Goal: Check status: Check status

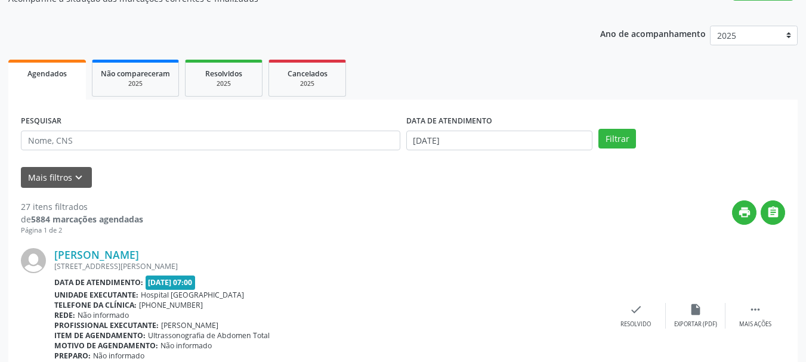
scroll to position [119, 0]
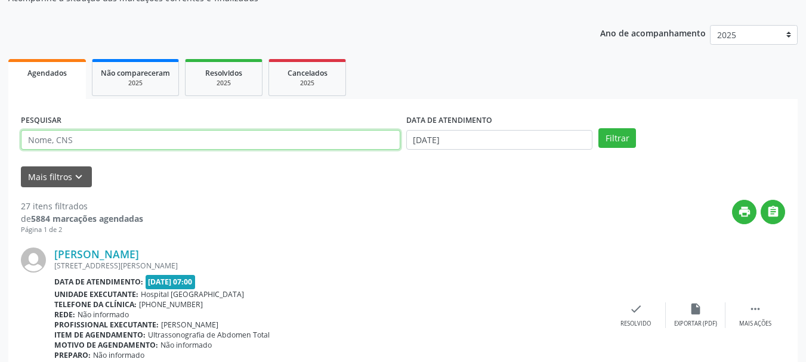
click at [86, 141] on input "text" at bounding box center [210, 140] width 379 height 20
type input "[PERSON_NAME]"
click at [598, 128] on button "Filtrar" at bounding box center [617, 138] width 38 height 20
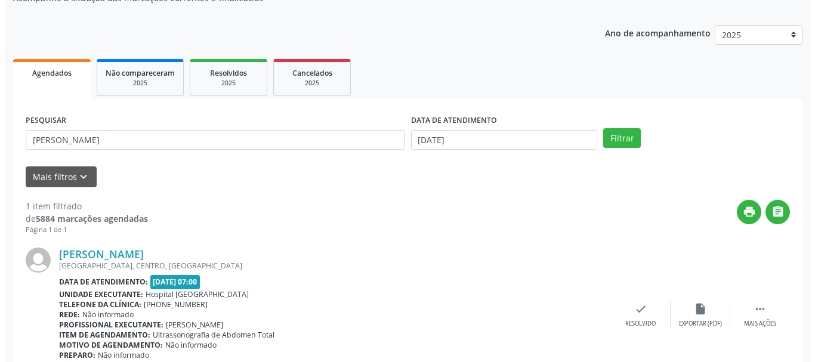
scroll to position [174, 0]
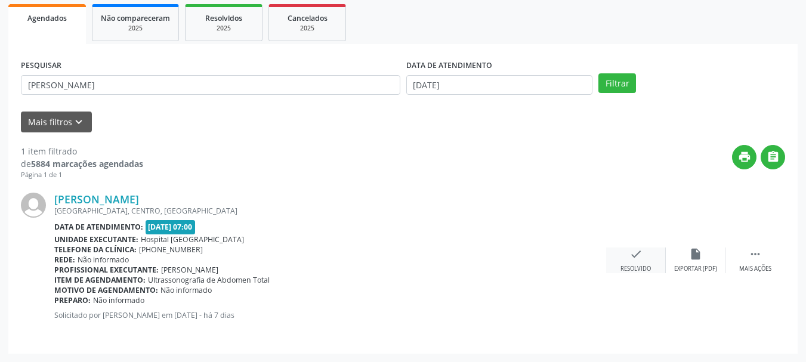
click at [632, 255] on icon "check" at bounding box center [635, 253] width 13 height 13
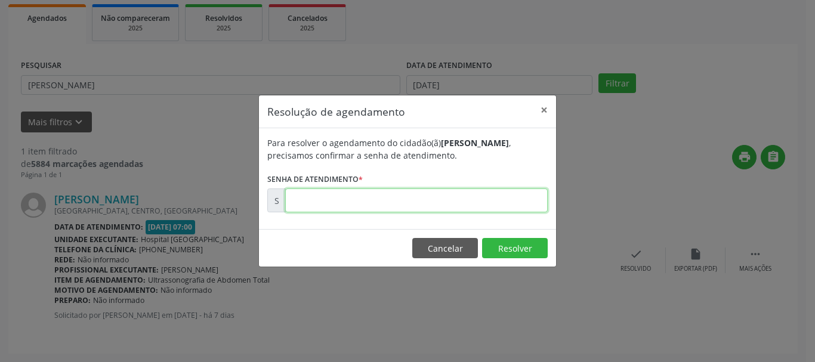
click at [454, 205] on input "text" at bounding box center [416, 200] width 262 height 24
type input "00171387"
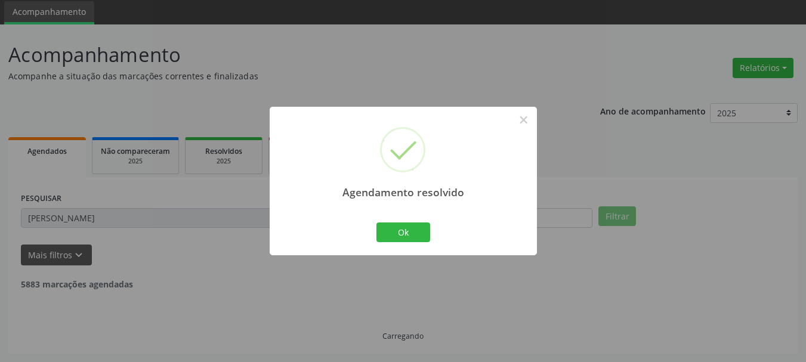
scroll to position [3, 0]
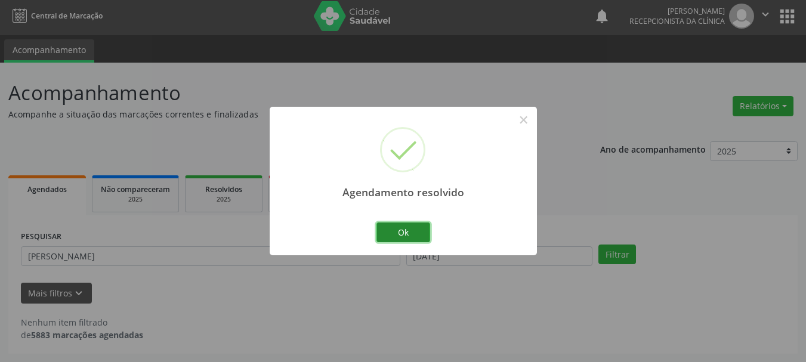
click at [404, 234] on button "Ok" at bounding box center [403, 232] width 54 height 20
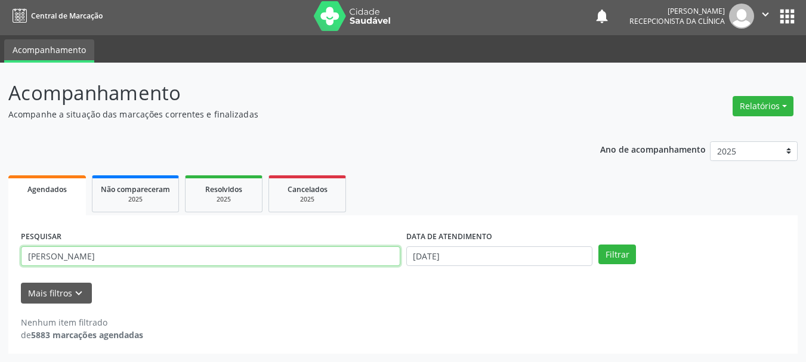
drag, startPoint x: 140, startPoint y: 256, endPoint x: 192, endPoint y: 351, distance: 108.6
click at [5, 291] on div "Acompanhamento Acompanhe a situação das marcações correntes e finalizadas Relat…" at bounding box center [403, 212] width 806 height 299
type input "ROSALIA DE [DEMOGRAPHIC_DATA]"
click at [598, 244] on button "Filtrar" at bounding box center [617, 254] width 38 height 20
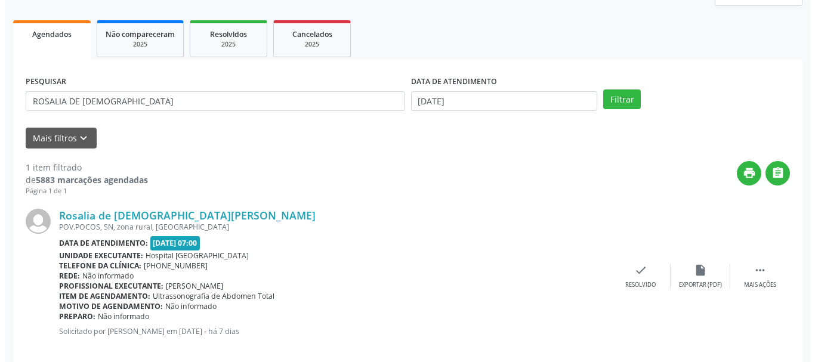
scroll to position [174, 0]
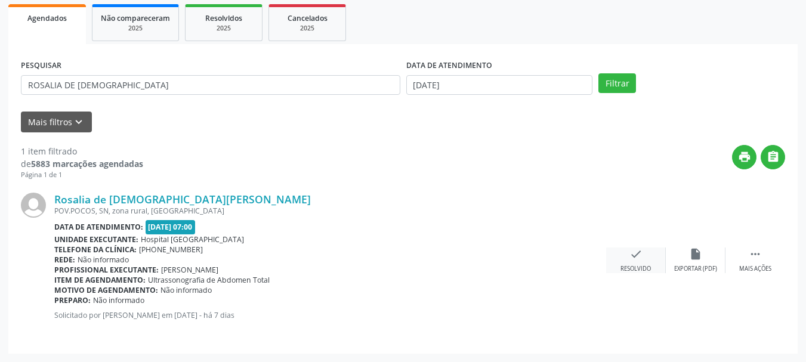
click at [637, 261] on div "check Resolvido" at bounding box center [636, 260] width 60 height 26
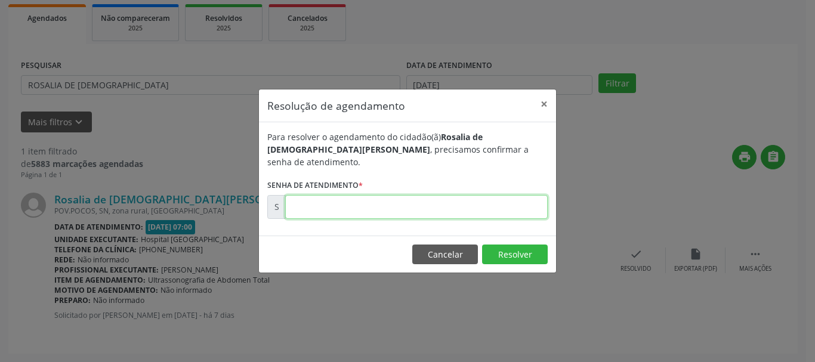
click at [392, 195] on input "text" at bounding box center [416, 207] width 262 height 24
type input "00171386"
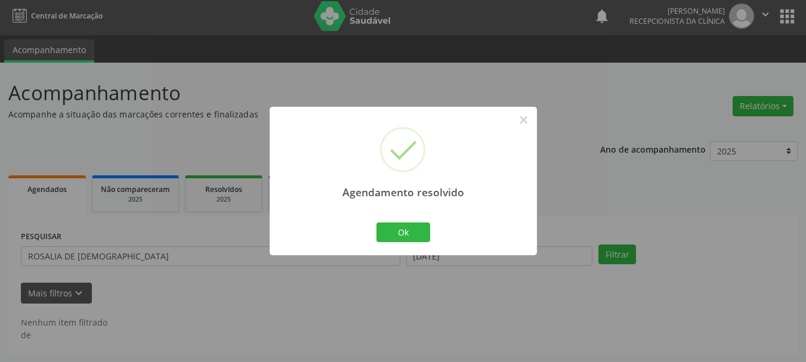
scroll to position [3, 0]
click at [394, 230] on button "Ok" at bounding box center [403, 232] width 54 height 20
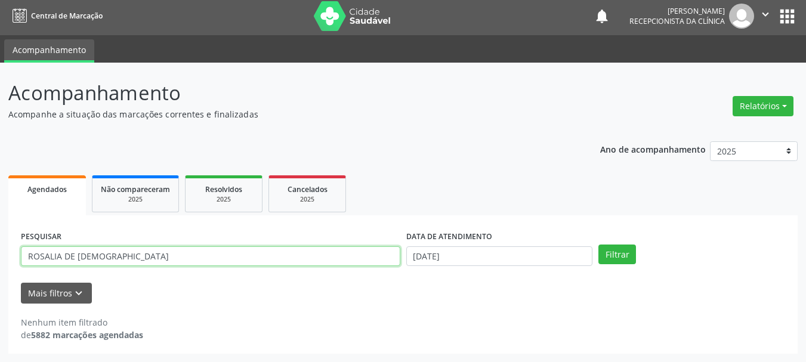
drag, startPoint x: 141, startPoint y: 259, endPoint x: 13, endPoint y: 280, distance: 130.4
click at [7, 278] on div "Acompanhamento Acompanhe a situação das marcações correntes e finalizadas Relat…" at bounding box center [403, 212] width 806 height 299
type input "[PERSON_NAME]"
click at [598, 244] on button "Filtrar" at bounding box center [617, 254] width 38 height 20
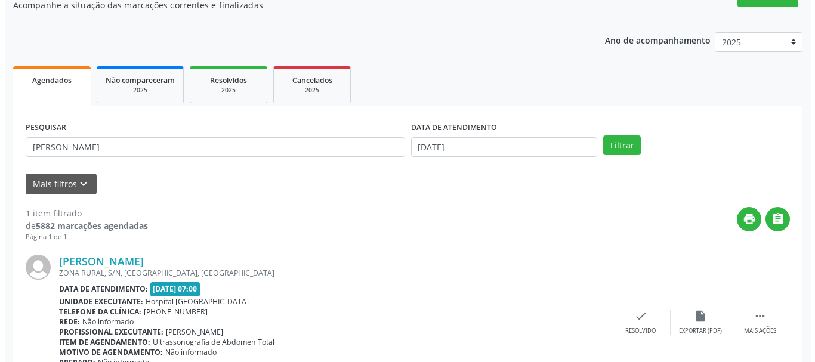
scroll to position [174, 0]
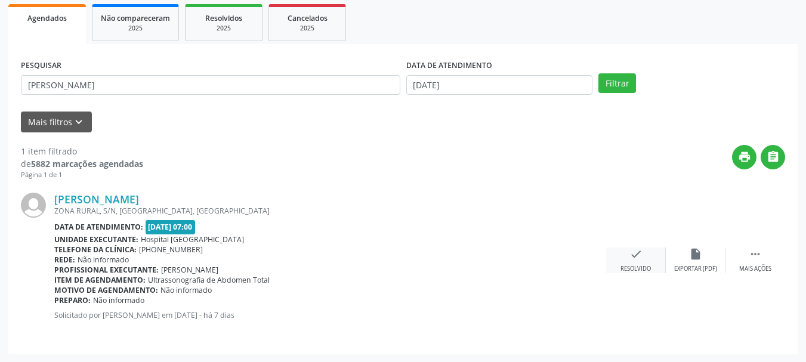
click at [642, 259] on icon "check" at bounding box center [635, 253] width 13 height 13
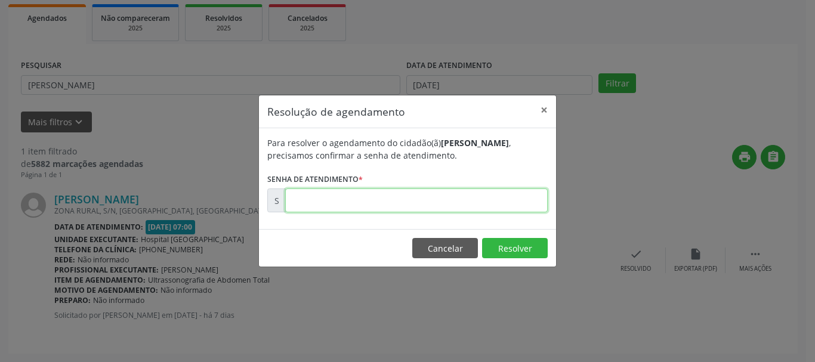
click at [355, 202] on input "text" at bounding box center [416, 200] width 262 height 24
type input "00171385"
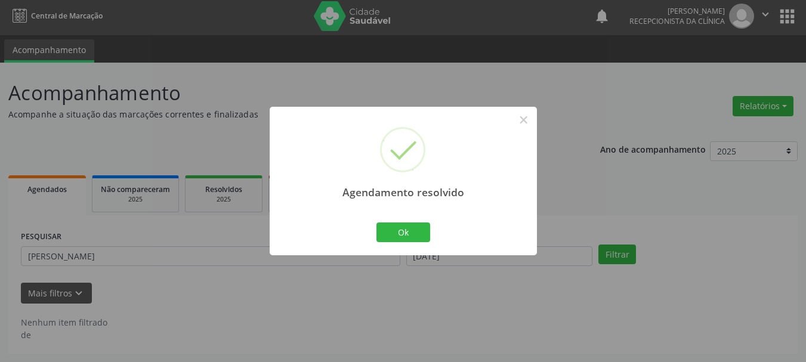
scroll to position [3, 0]
click at [416, 228] on button "Ok" at bounding box center [403, 232] width 54 height 20
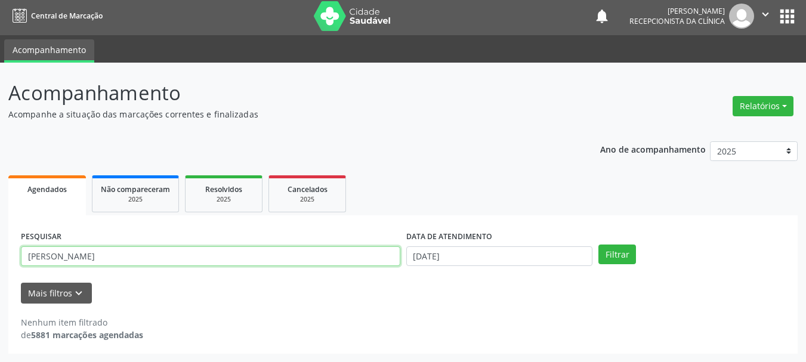
drag, startPoint x: 93, startPoint y: 261, endPoint x: 1, endPoint y: 266, distance: 92.0
click at [0, 265] on div "Acompanhamento Acompanhe a situação das marcações correntes e finalizadas Relat…" at bounding box center [403, 212] width 806 height 299
type input "[PERSON_NAME]"
click at [598, 244] on button "Filtrar" at bounding box center [617, 254] width 38 height 20
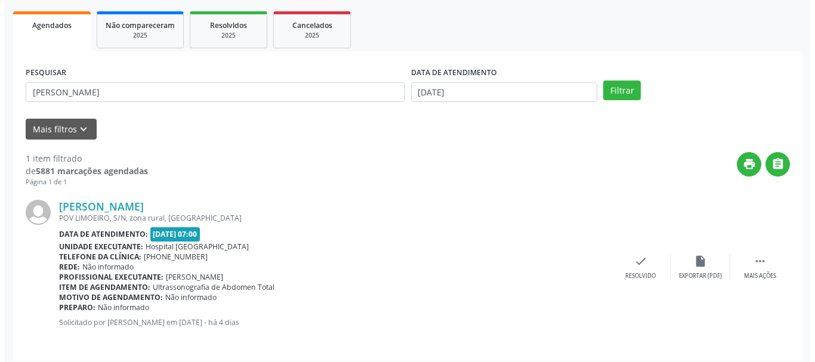
scroll to position [174, 0]
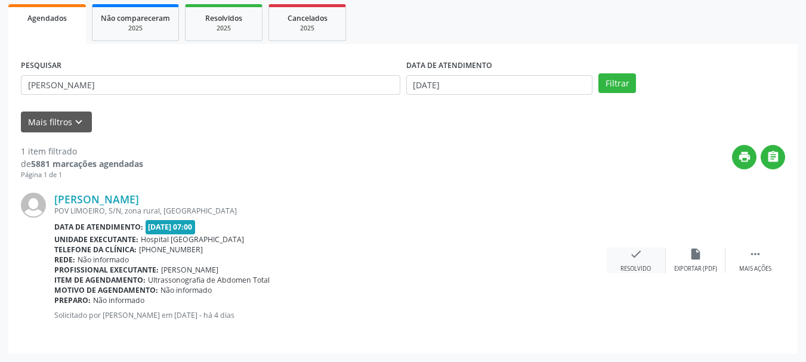
click at [641, 249] on icon "check" at bounding box center [635, 253] width 13 height 13
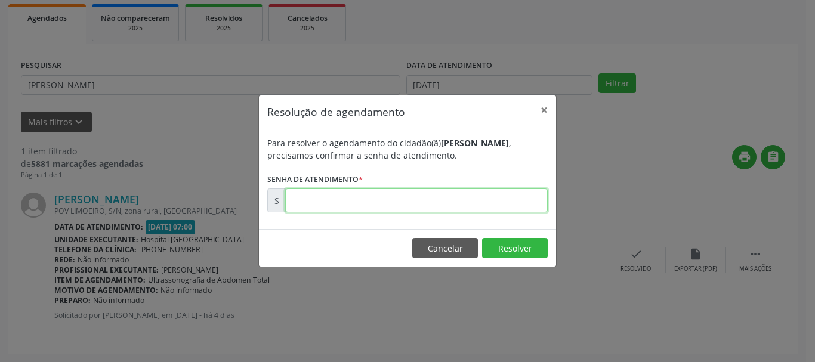
click at [447, 206] on input "text" at bounding box center [416, 200] width 262 height 24
type input "00172038"
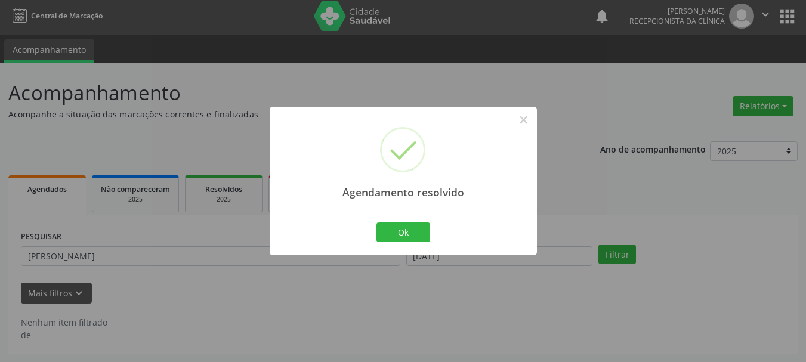
scroll to position [3, 0]
drag, startPoint x: 400, startPoint y: 234, endPoint x: 502, endPoint y: 352, distance: 156.0
click at [403, 234] on button "Ok" at bounding box center [403, 232] width 54 height 20
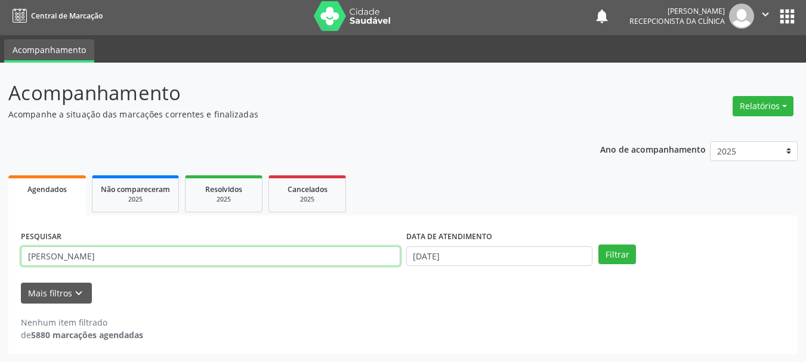
drag, startPoint x: 109, startPoint y: 256, endPoint x: 0, endPoint y: 272, distance: 110.2
click at [0, 272] on div "Acompanhamento Acompanhe a situação das marcações correntes e finalizadas Relat…" at bounding box center [403, 212] width 806 height 299
type input "JULIA DOS S"
click at [598, 244] on button "Filtrar" at bounding box center [617, 254] width 38 height 20
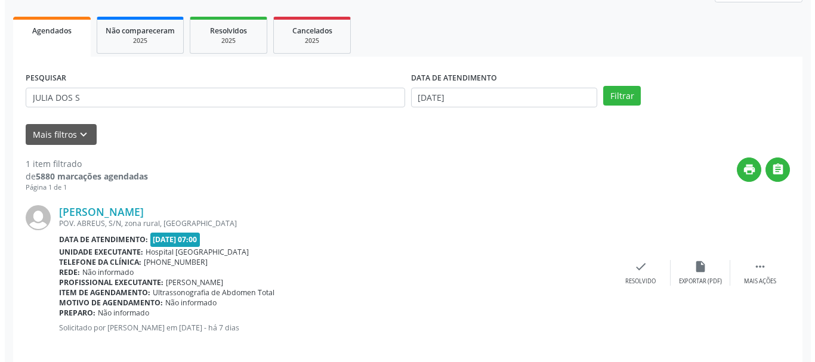
scroll to position [174, 0]
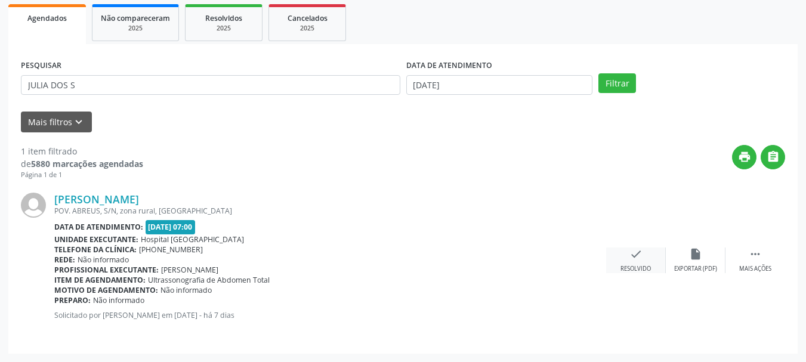
click at [639, 254] on icon "check" at bounding box center [635, 253] width 13 height 13
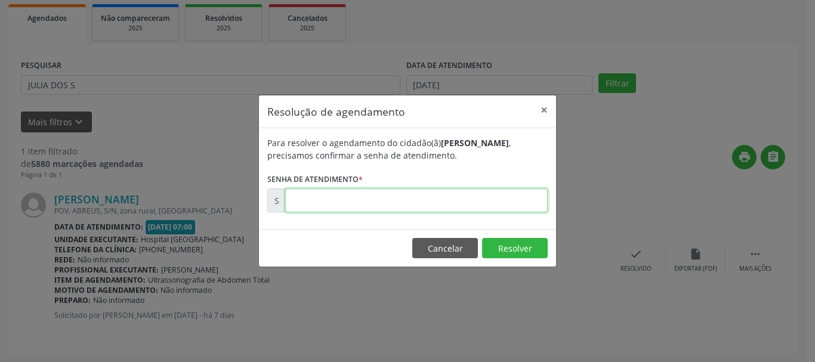
click at [377, 197] on input "text" at bounding box center [416, 200] width 262 height 24
type input "00171384"
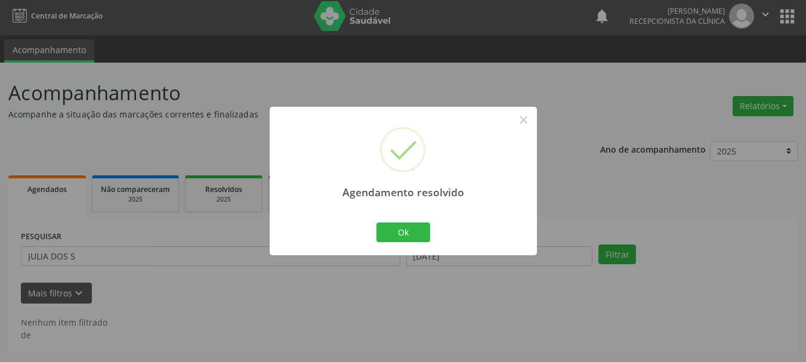
scroll to position [3, 0]
click at [392, 228] on button "Ok" at bounding box center [403, 232] width 54 height 20
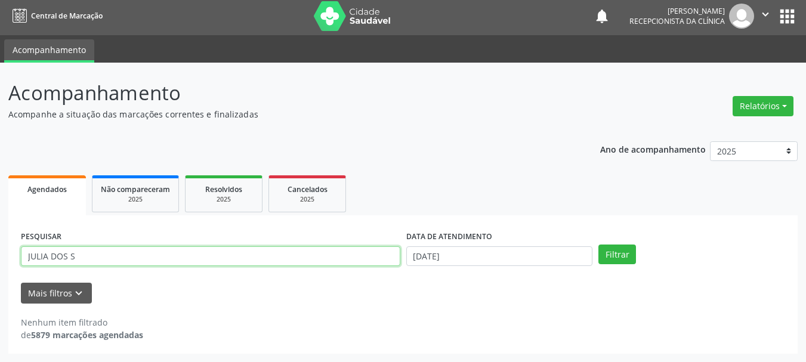
drag, startPoint x: 119, startPoint y: 249, endPoint x: 6, endPoint y: 265, distance: 113.9
click at [1, 263] on div "Acompanhamento Acompanhe a situação das marcações correntes e finalizadas Relat…" at bounding box center [403, 212] width 806 height 299
click at [113, 258] on input "text" at bounding box center [210, 256] width 379 height 20
type input "[PERSON_NAME]"
click at [598, 244] on button "Filtrar" at bounding box center [617, 254] width 38 height 20
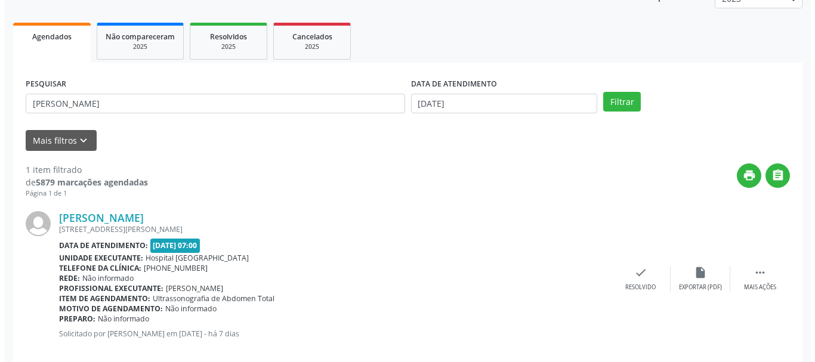
scroll to position [174, 0]
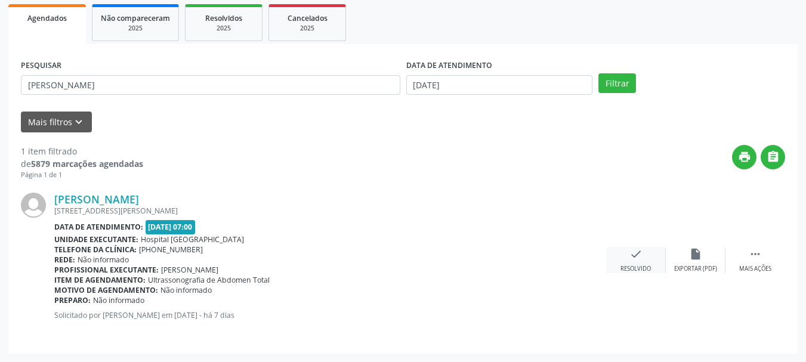
click at [633, 255] on icon "check" at bounding box center [635, 253] width 13 height 13
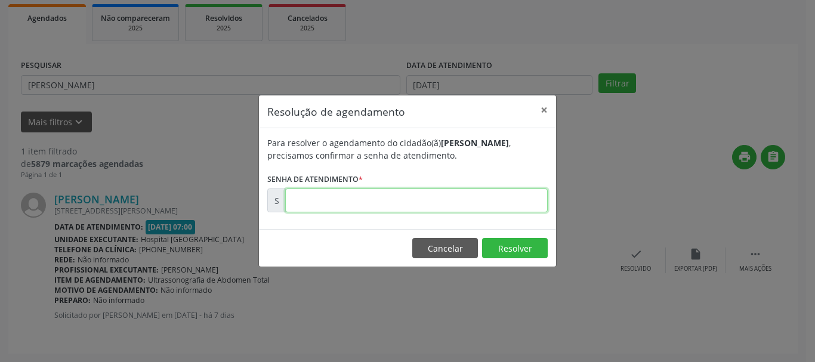
click at [341, 210] on input "text" at bounding box center [416, 200] width 262 height 24
type input "00171381"
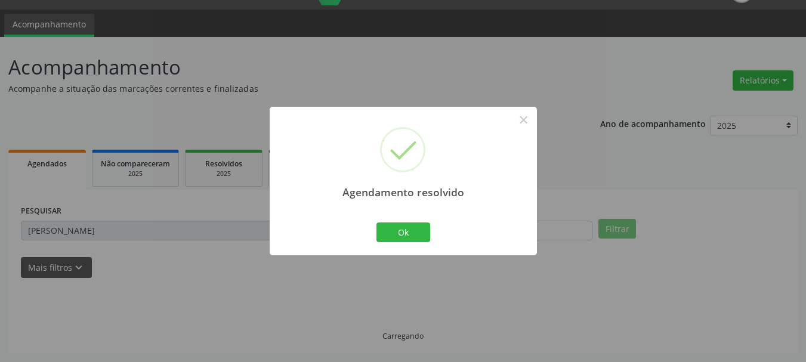
scroll to position [3, 0]
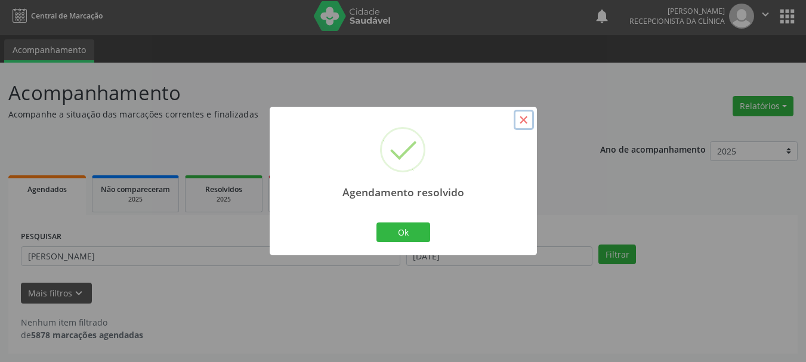
click at [525, 118] on button "×" at bounding box center [523, 120] width 20 height 20
